Goal: Contribute content

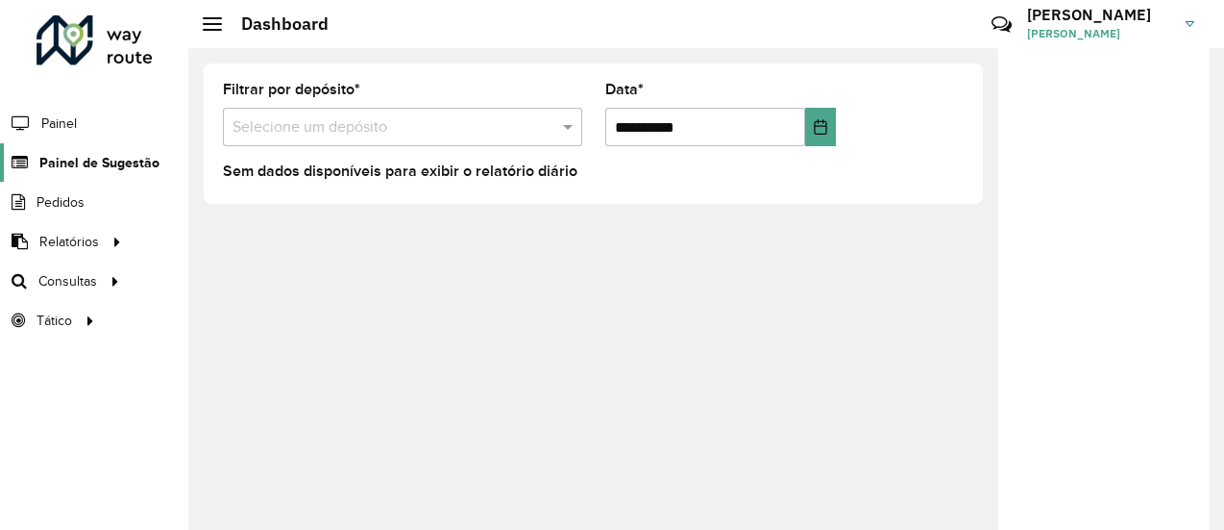
click at [106, 167] on span "Painel de Sugestão" at bounding box center [99, 163] width 120 height 20
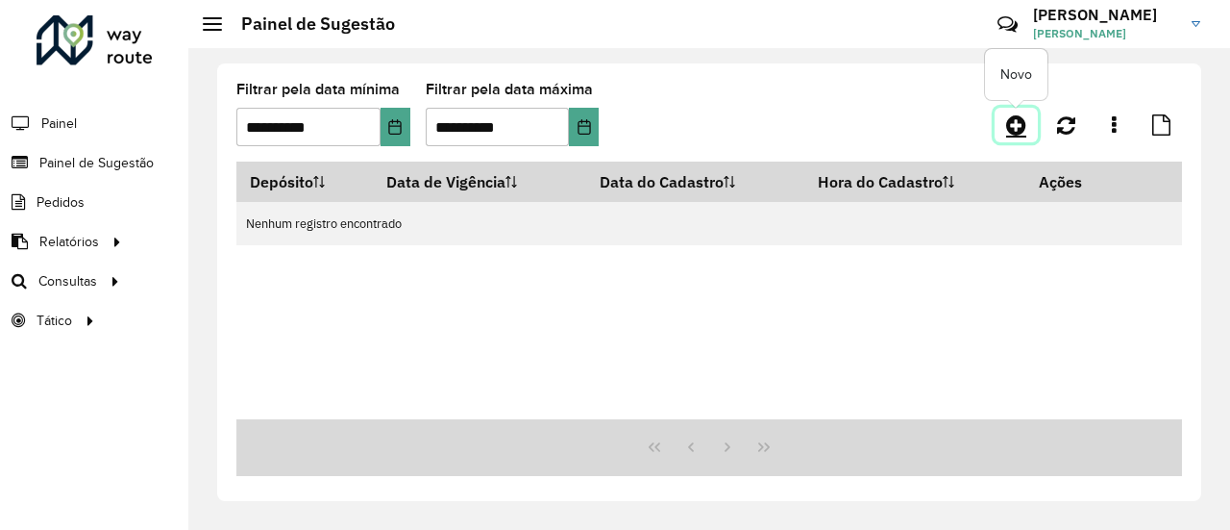
click at [1012, 132] on icon at bounding box center [1016, 124] width 20 height 23
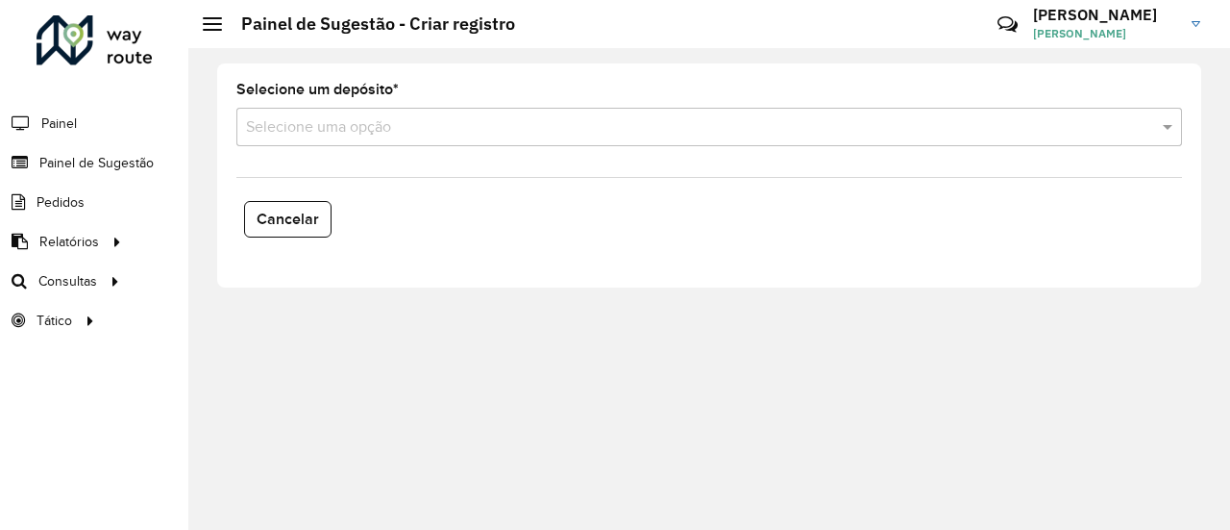
click at [729, 129] on input "text" at bounding box center [690, 127] width 888 height 23
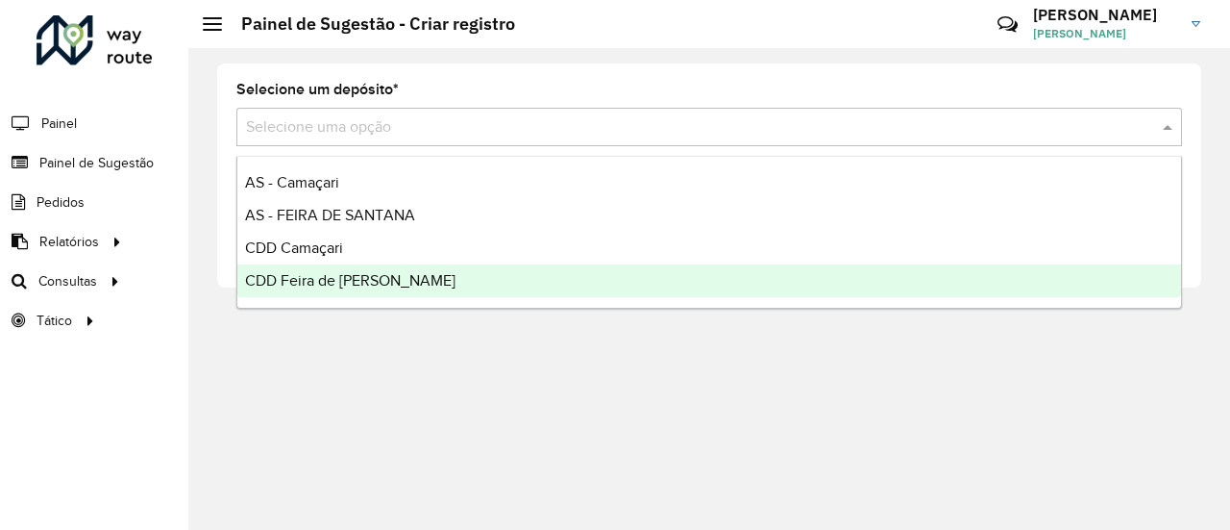
click at [393, 282] on span "CDD Feira de [PERSON_NAME]" at bounding box center [350, 280] width 210 height 16
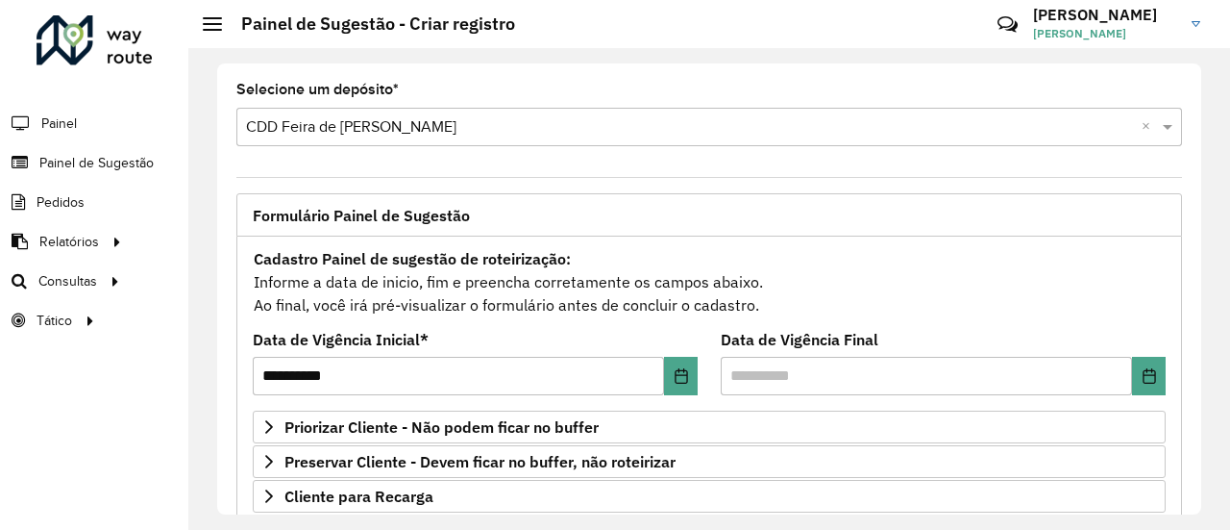
scroll to position [417, 0]
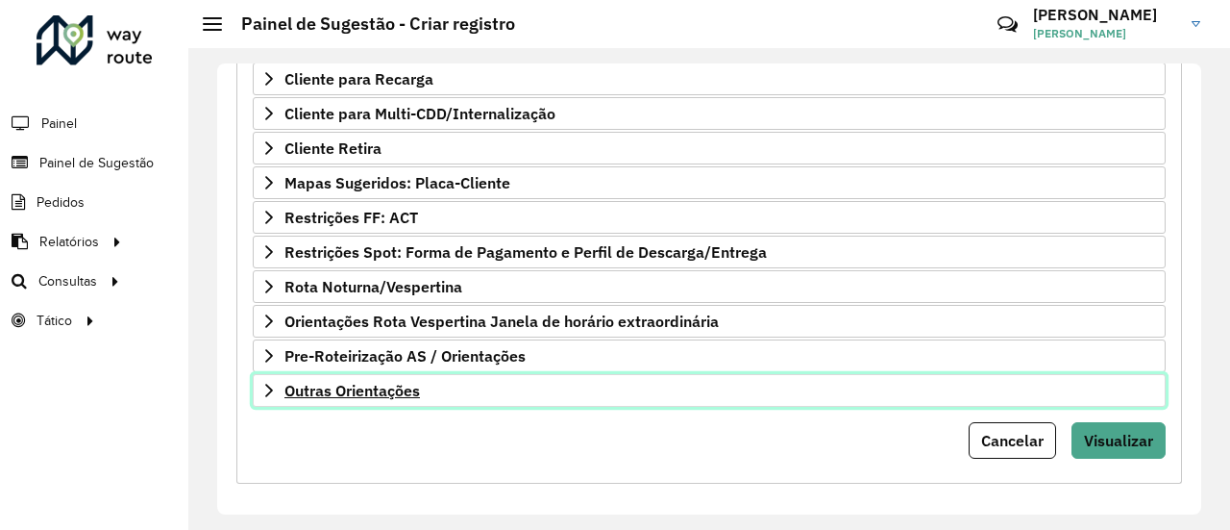
click at [459, 388] on link "Outras Orientações" at bounding box center [709, 390] width 913 height 33
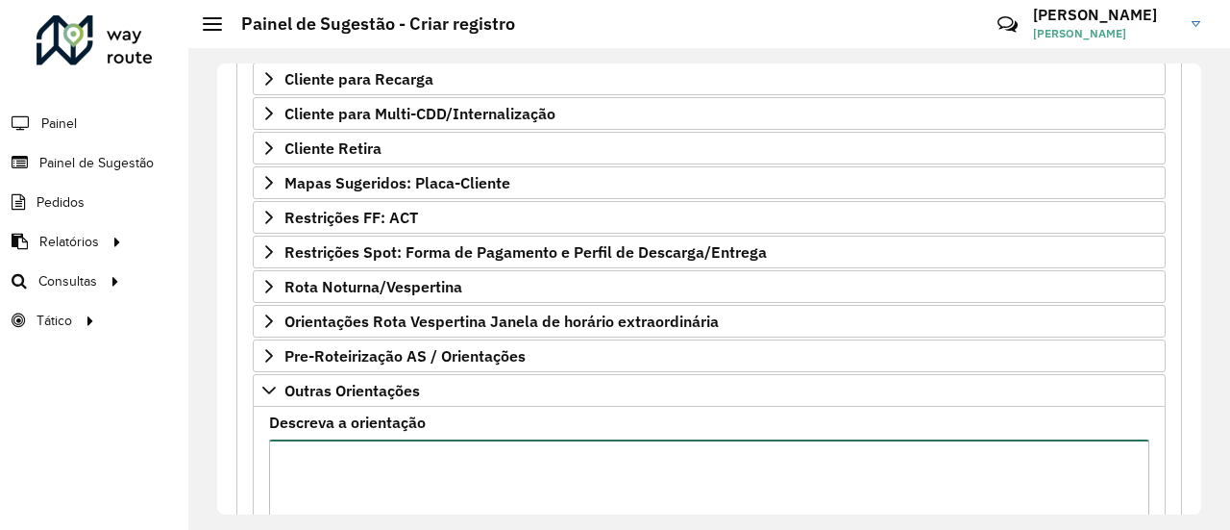
click at [413, 454] on textarea "Descreva a orientação" at bounding box center [709, 520] width 880 height 162
type textarea "*"
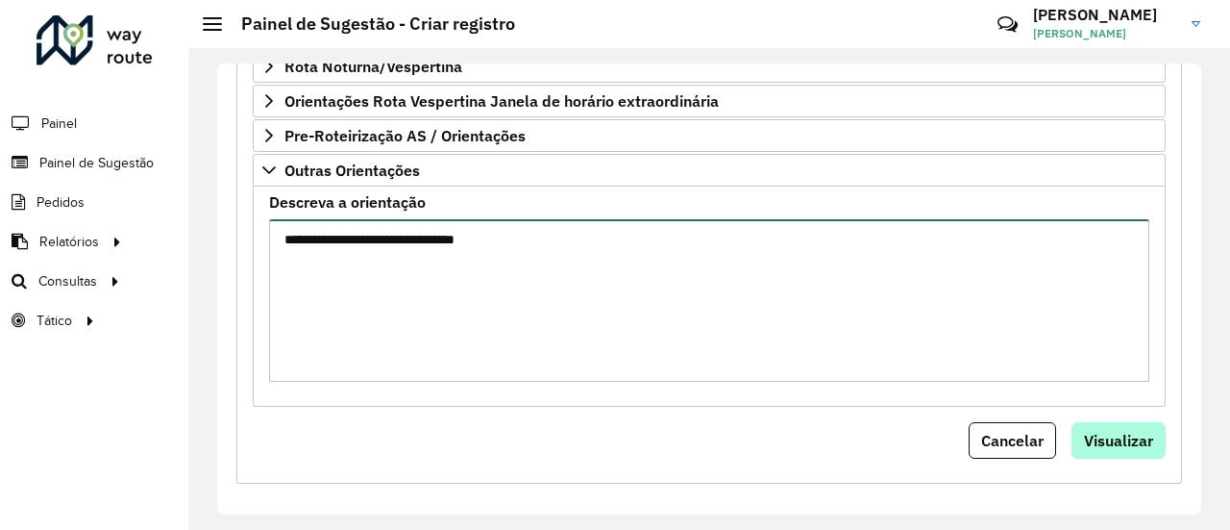
type textarea "**********"
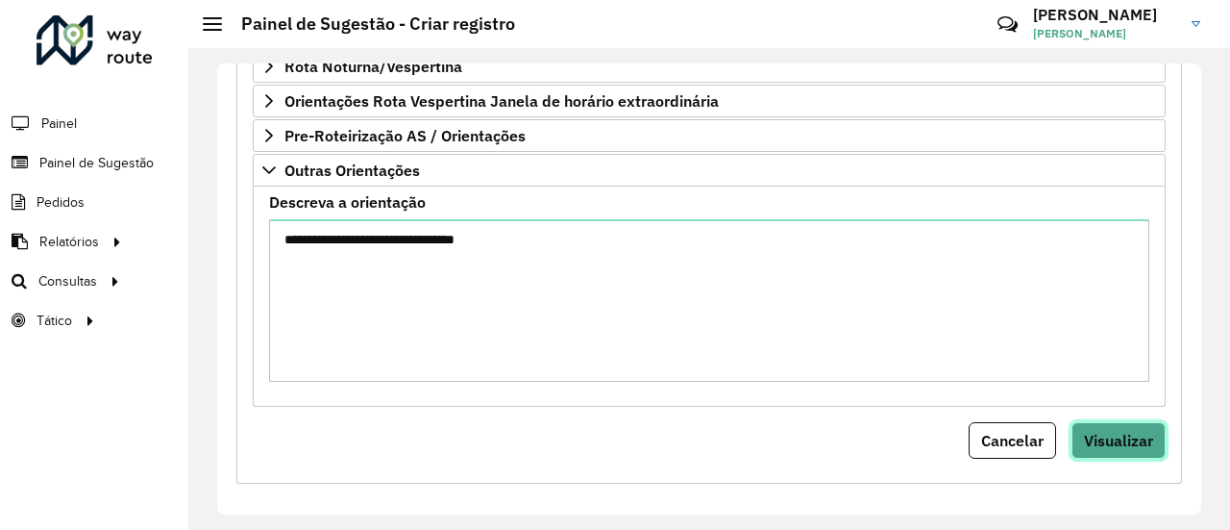
click at [1125, 433] on span "Visualizar" at bounding box center [1118, 440] width 69 height 19
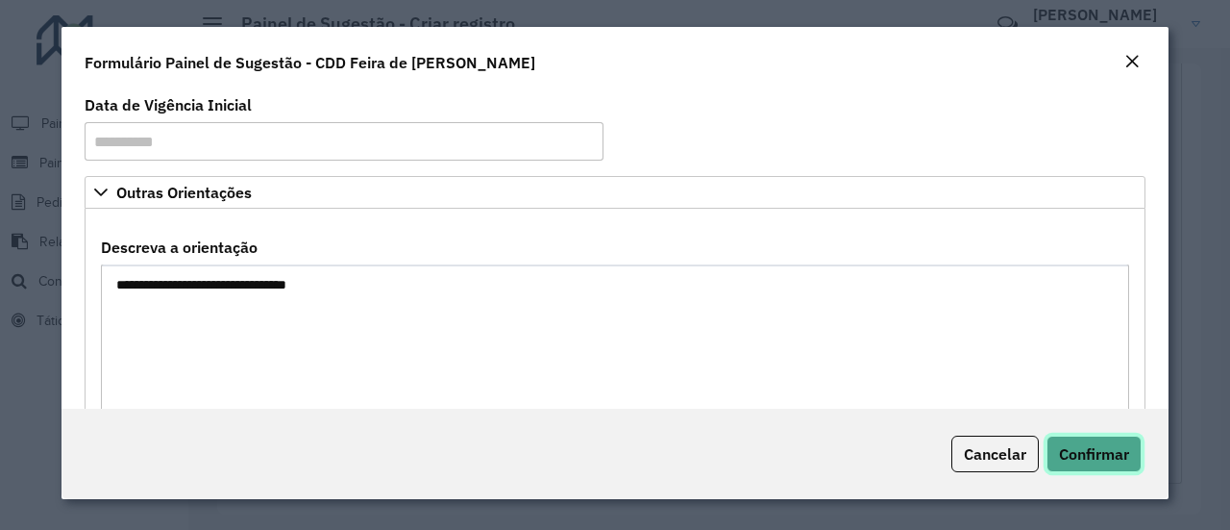
click at [1096, 435] on button "Confirmar" at bounding box center [1094, 453] width 95 height 37
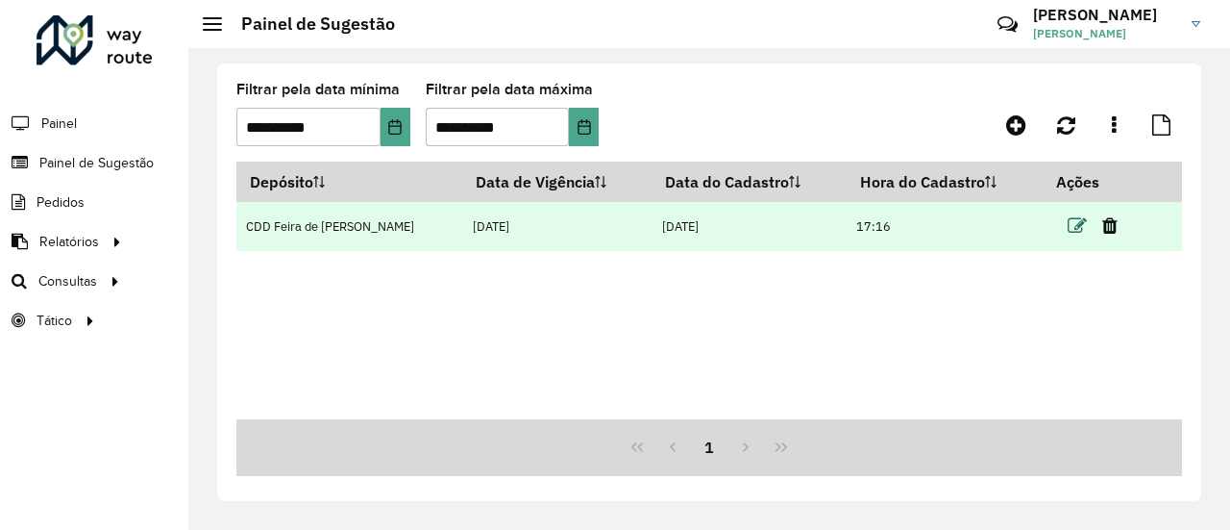
click at [1068, 228] on icon at bounding box center [1077, 225] width 19 height 19
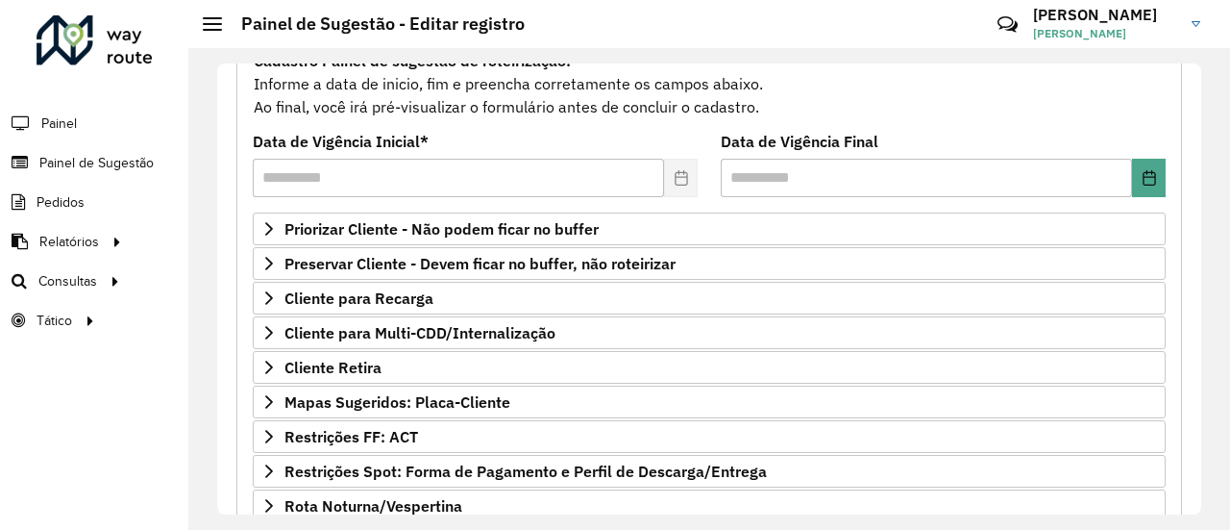
scroll to position [200, 0]
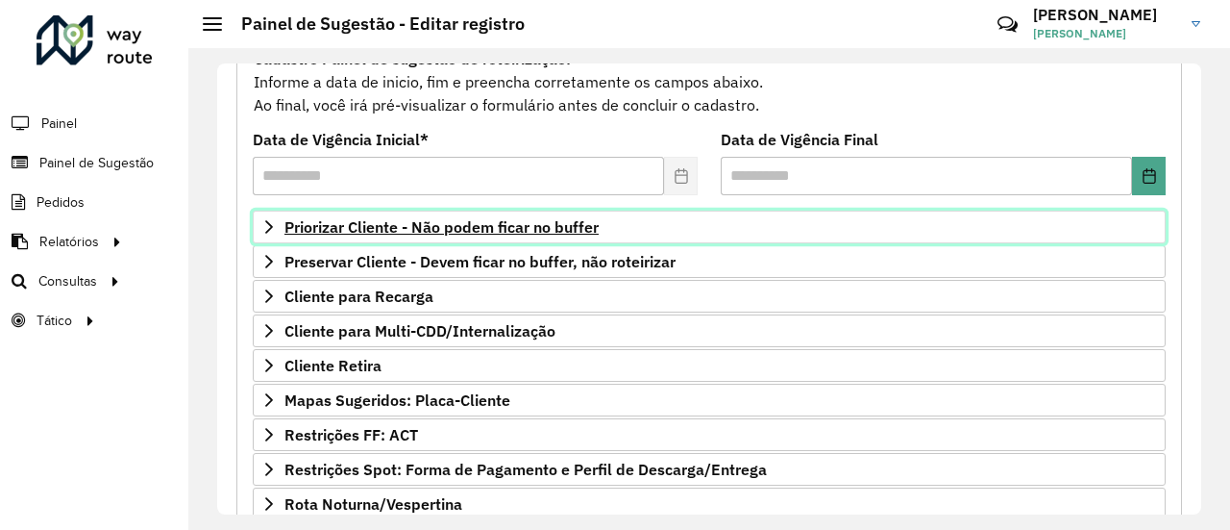
click at [548, 219] on span "Priorizar Cliente - Não podem ficar no buffer" at bounding box center [441, 226] width 314 height 15
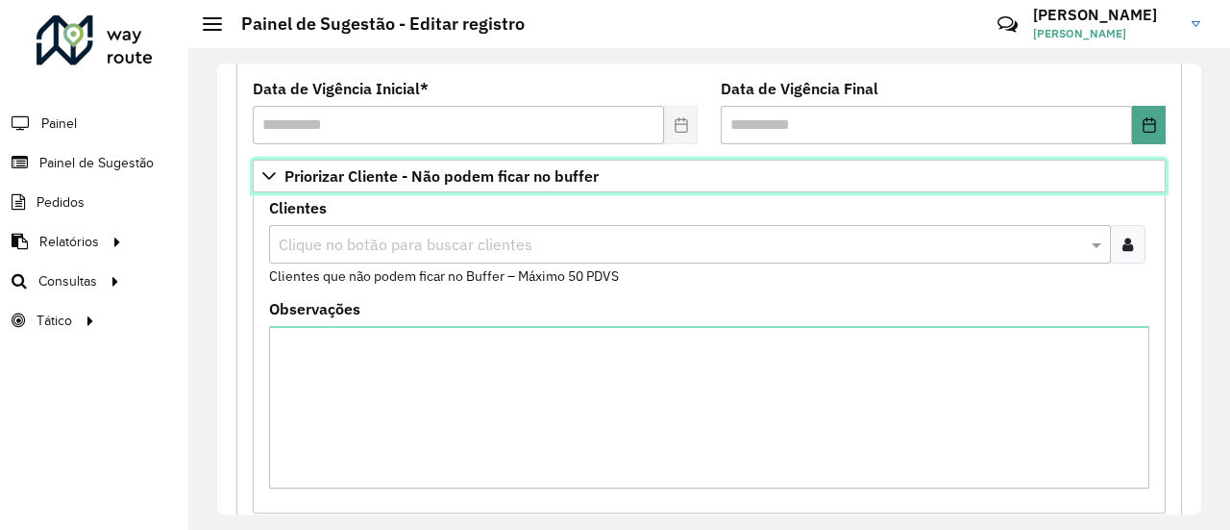
scroll to position [738, 0]
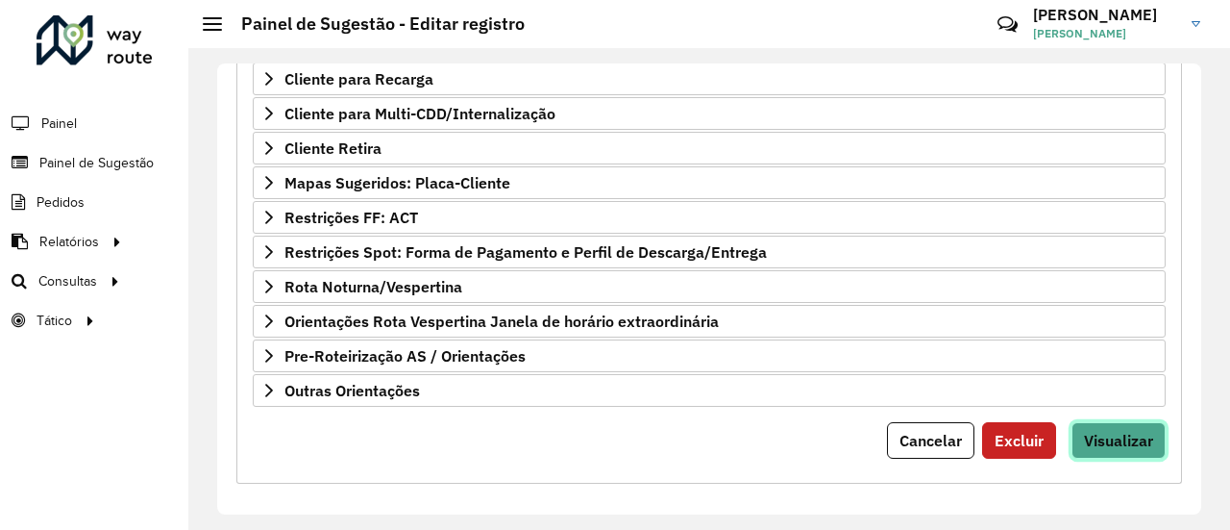
click at [1084, 433] on span "Visualizar" at bounding box center [1118, 440] width 69 height 19
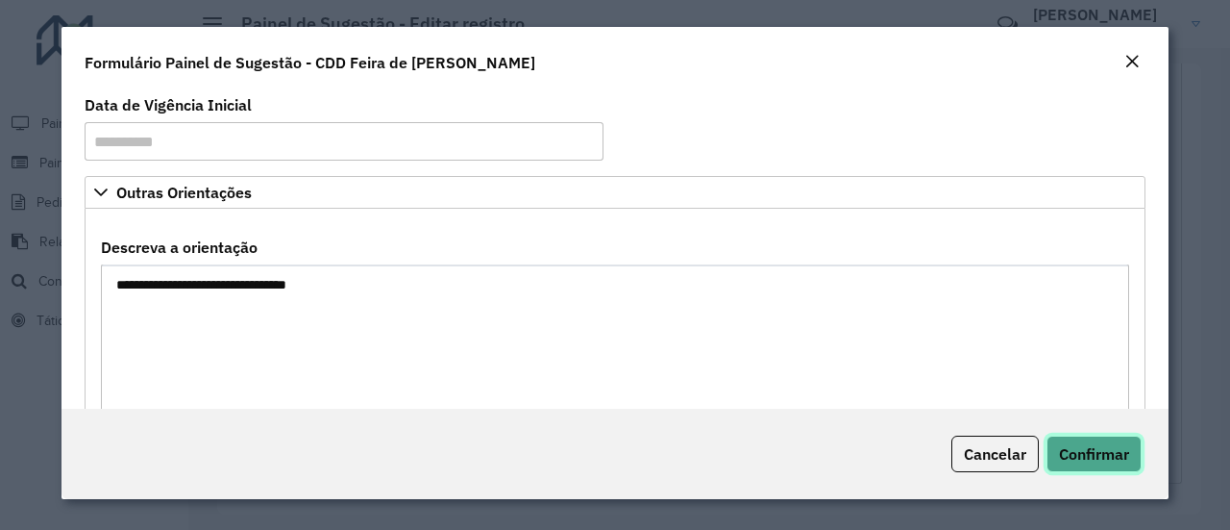
click at [1086, 461] on span "Confirmar" at bounding box center [1094, 453] width 70 height 19
